Goal: Check status: Check status

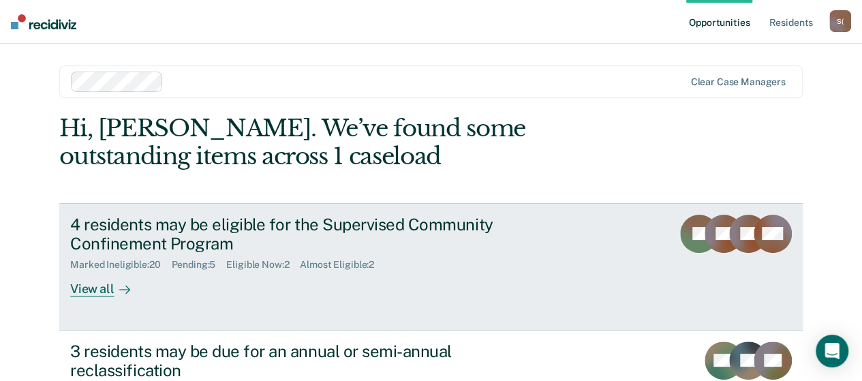
click at [97, 292] on div "View all" at bounding box center [108, 283] width 76 height 27
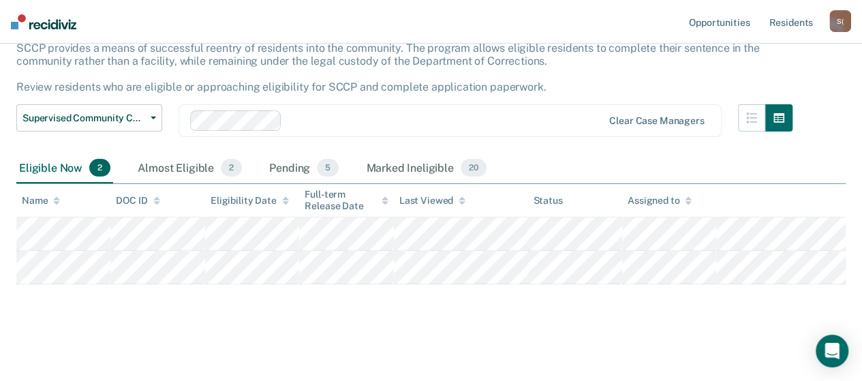
scroll to position [91, 0]
click at [423, 172] on div "Marked Ineligible 20" at bounding box center [425, 168] width 125 height 30
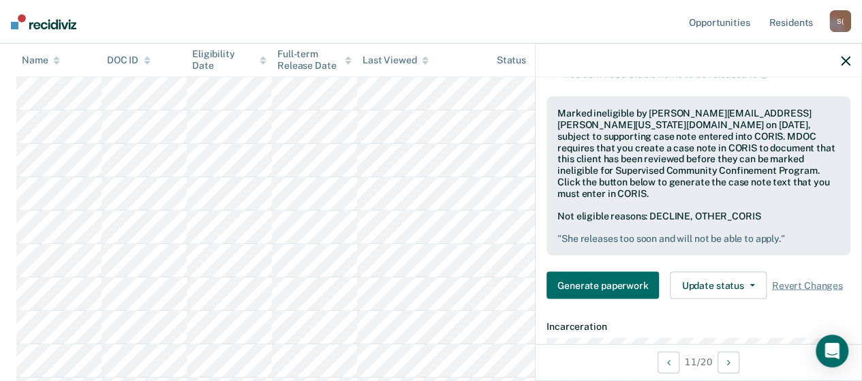
scroll to position [477, 0]
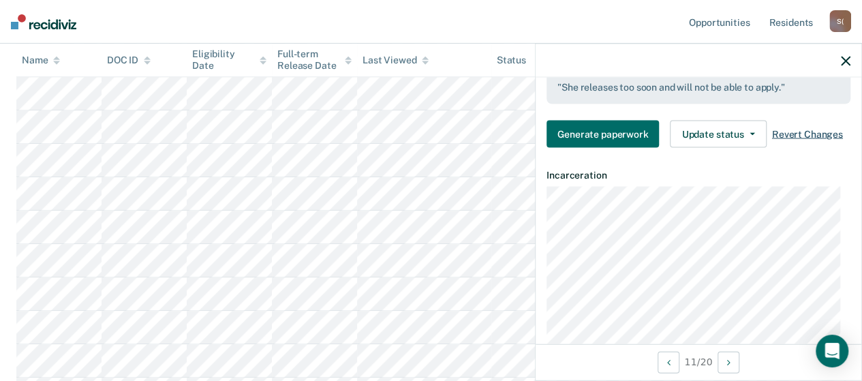
click at [787, 128] on span "Revert Changes" at bounding box center [807, 134] width 71 height 12
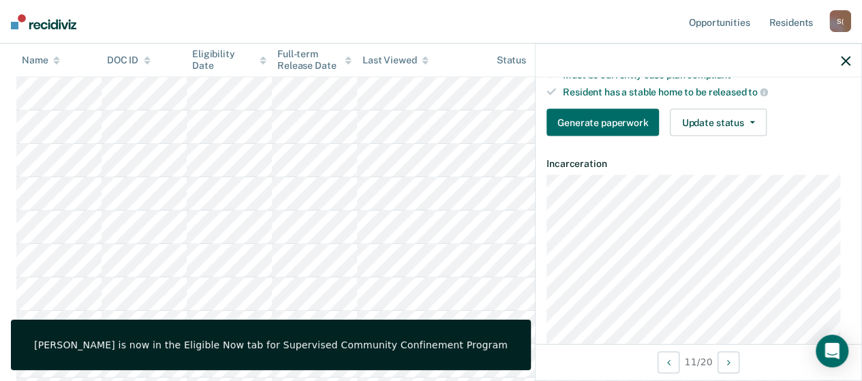
click at [846, 62] on icon "button" at bounding box center [846, 61] width 10 height 10
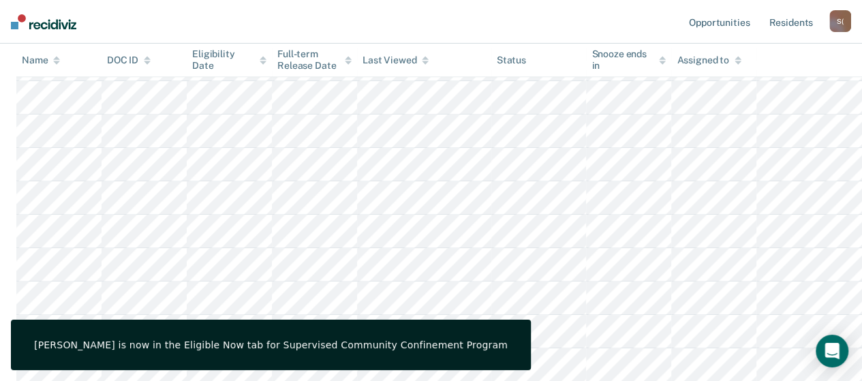
scroll to position [159, 0]
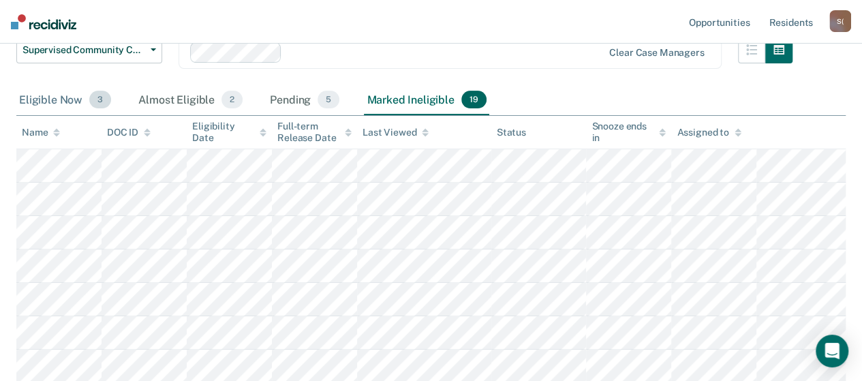
click at [35, 106] on div "Eligible Now 3" at bounding box center [64, 100] width 97 height 30
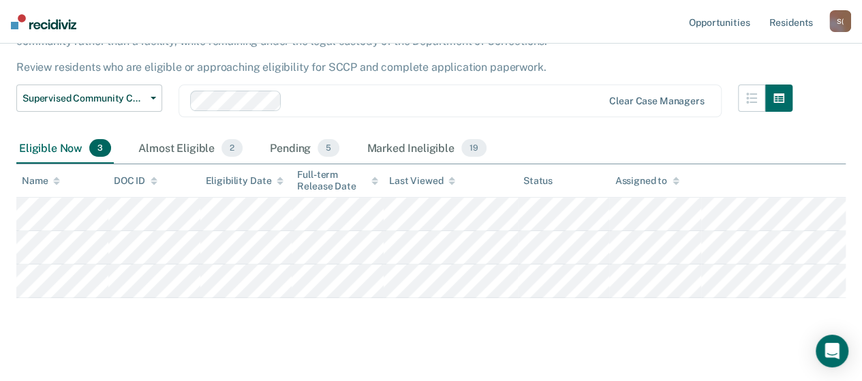
scroll to position [125, 0]
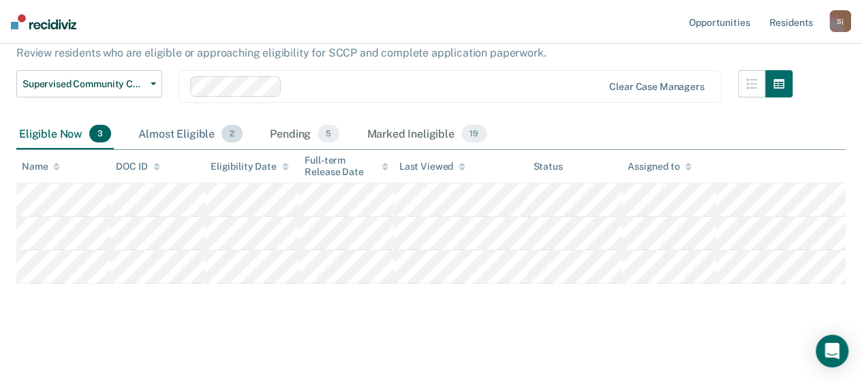
click at [191, 136] on div "Almost Eligible 2" at bounding box center [191, 134] width 110 height 30
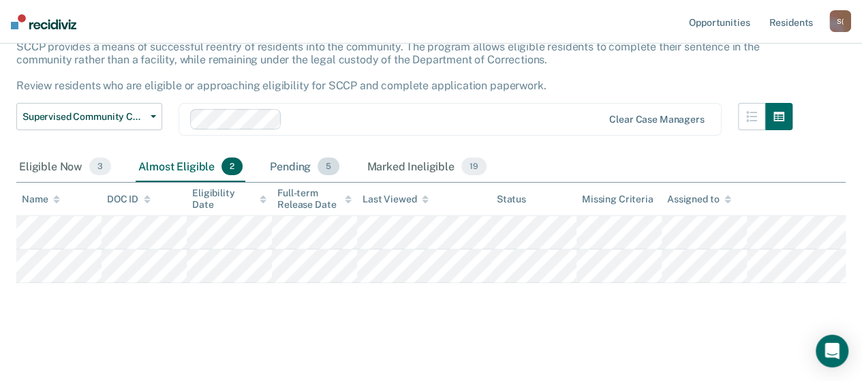
click at [290, 152] on div "Pending 5" at bounding box center [304, 167] width 75 height 30
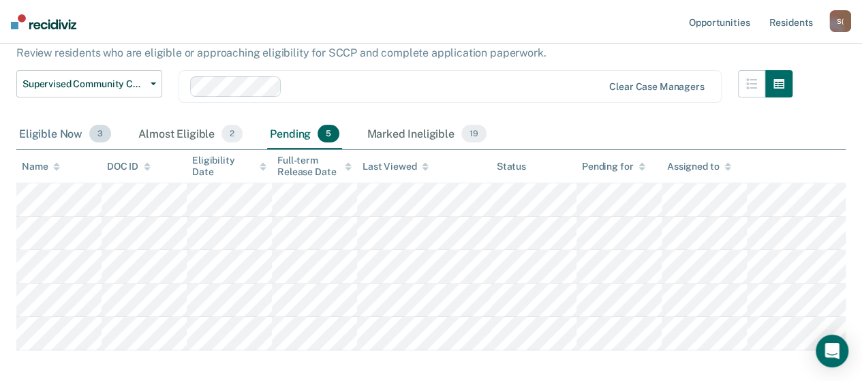
click at [51, 136] on div "Eligible Now 3" at bounding box center [64, 134] width 97 height 30
